Goal: Navigation & Orientation: Find specific page/section

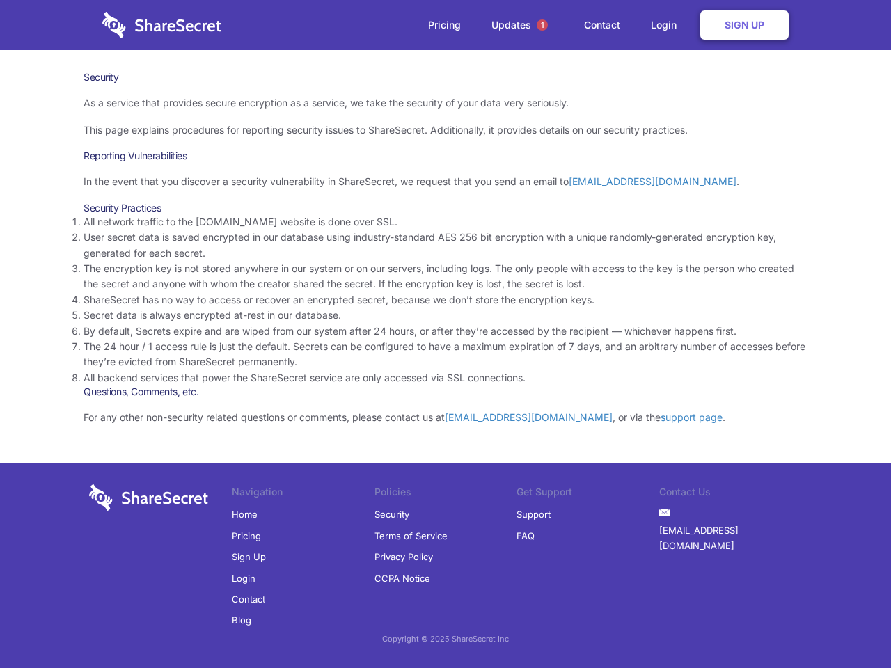
click at [446, 334] on li "By default, Secrets expire and are wiped from our system after 24 hours, or aft…" at bounding box center [446, 331] width 724 height 15
click at [542, 25] on span "1" at bounding box center [542, 24] width 11 height 11
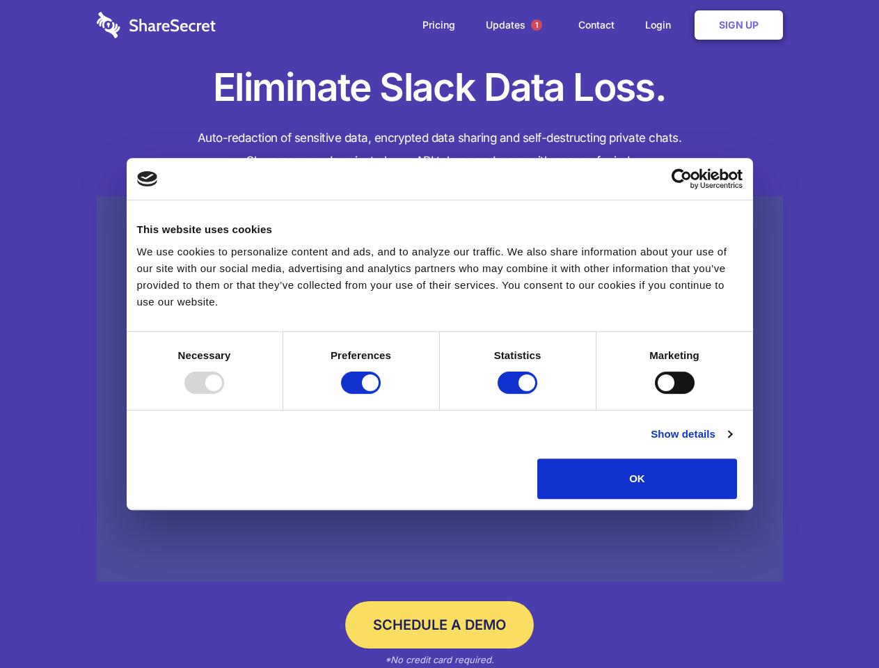
click at [224, 394] on div at bounding box center [205, 383] width 40 height 22
click at [381, 394] on input "Preferences" at bounding box center [361, 383] width 40 height 22
checkbox input "false"
click at [519, 394] on input "Statistics" at bounding box center [518, 383] width 40 height 22
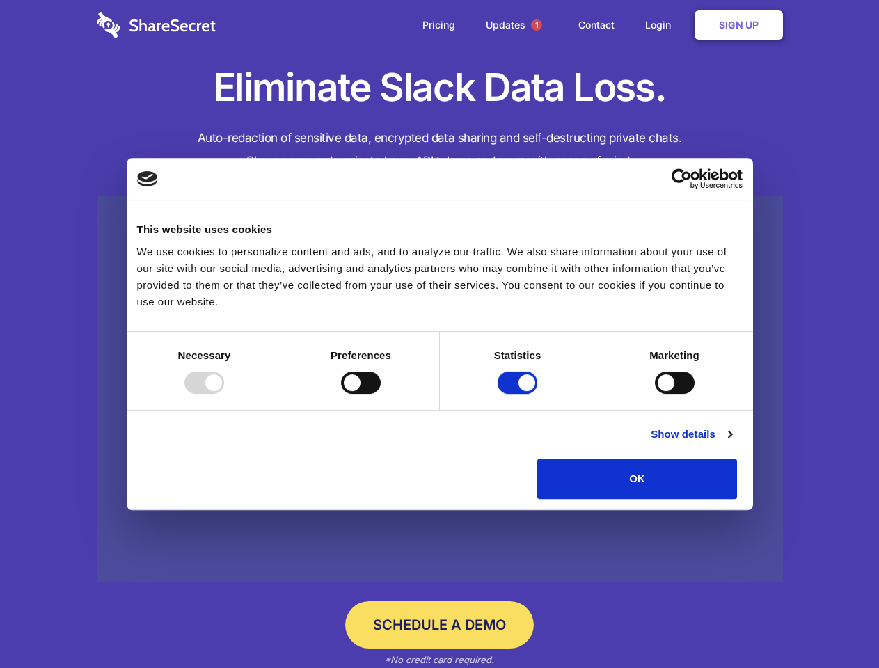
checkbox input "false"
click at [655, 394] on input "Marketing" at bounding box center [675, 383] width 40 height 22
checkbox input "true"
click at [732, 443] on link "Show details" at bounding box center [691, 434] width 81 height 17
